Goal: Information Seeking & Learning: Learn about a topic

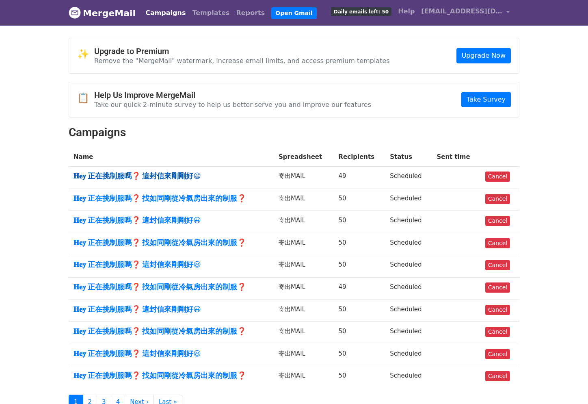
click at [172, 173] on link "𝐇𝐞𝐲 正在挑制服嗎❓ 這封信來剛剛好😃" at bounding box center [170, 175] width 195 height 9
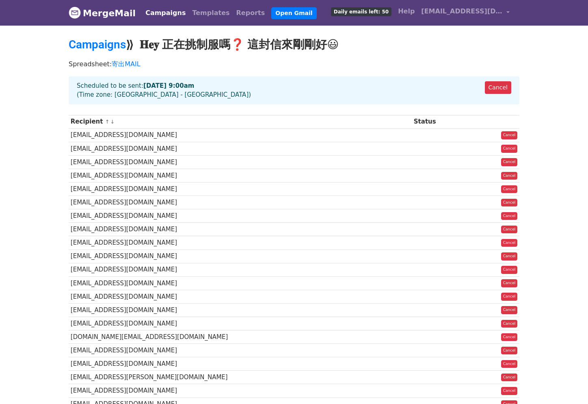
click at [286, 153] on td "[EMAIL_ADDRESS][DOMAIN_NAME]" at bounding box center [240, 148] width 343 height 13
click at [289, 138] on td "[EMAIL_ADDRESS][DOMAIN_NAME]" at bounding box center [240, 134] width 343 height 13
click at [106, 49] on link "Campaigns" at bounding box center [97, 44] width 57 height 13
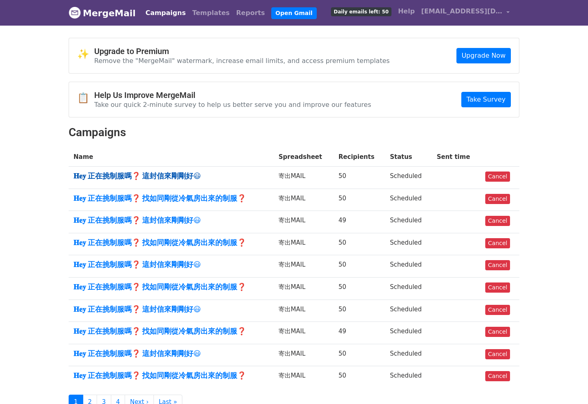
click at [173, 175] on link "𝐇𝐞𝐲 正在挑制服嗎❓ 這封信來剛剛好😃" at bounding box center [170, 175] width 195 height 9
